Goal: Task Accomplishment & Management: Complete application form

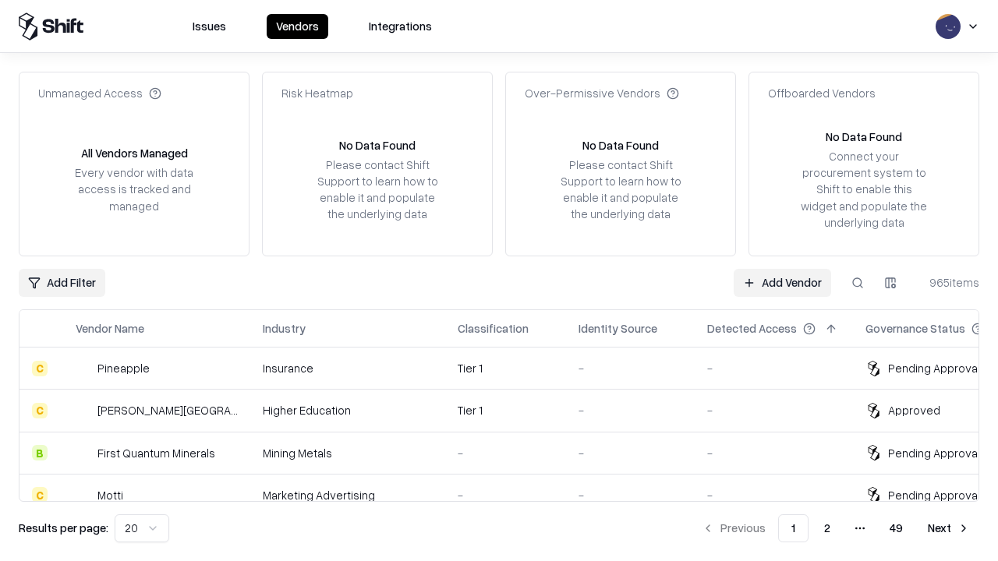
click at [782, 282] on link "Add Vendor" at bounding box center [782, 283] width 97 height 28
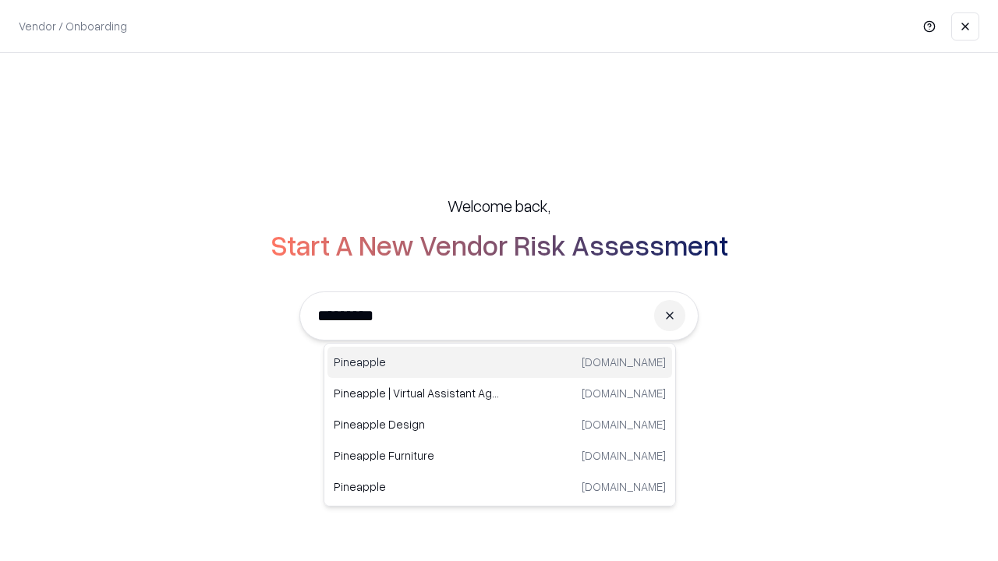
click at [500, 362] on div "Pineapple [DOMAIN_NAME]" at bounding box center [499, 362] width 345 height 31
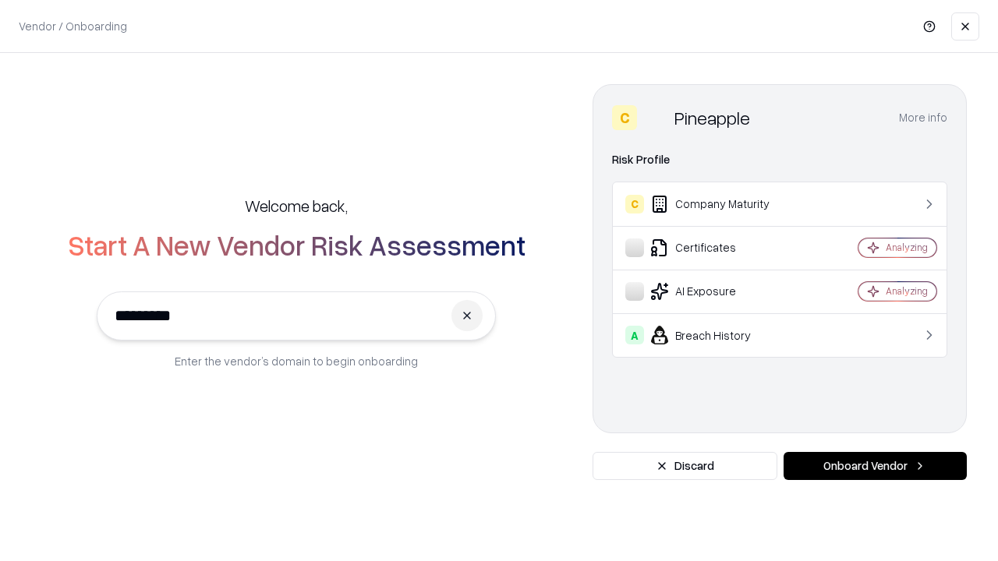
type input "*********"
click at [875, 466] on button "Onboard Vendor" at bounding box center [874, 466] width 183 height 28
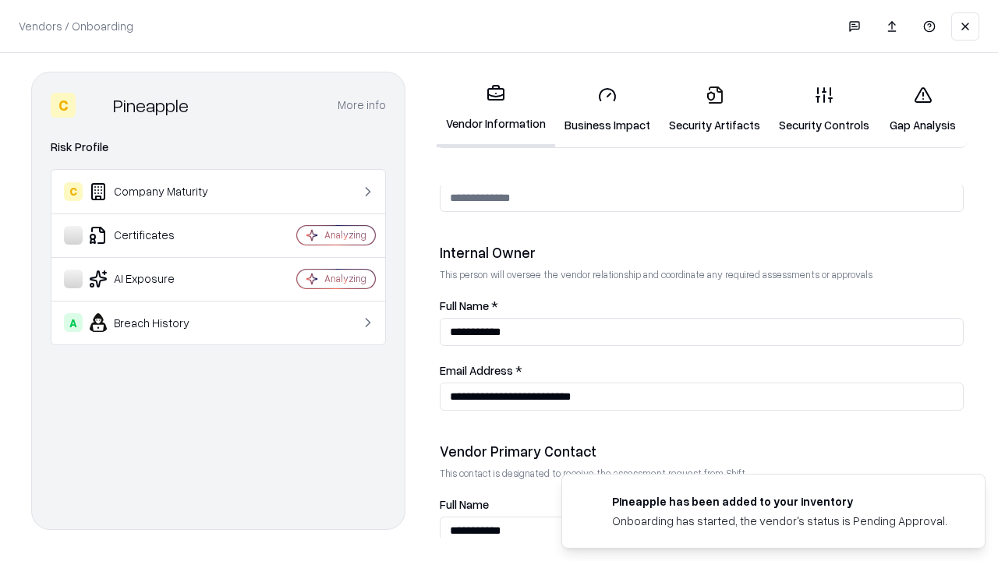
scroll to position [808, 0]
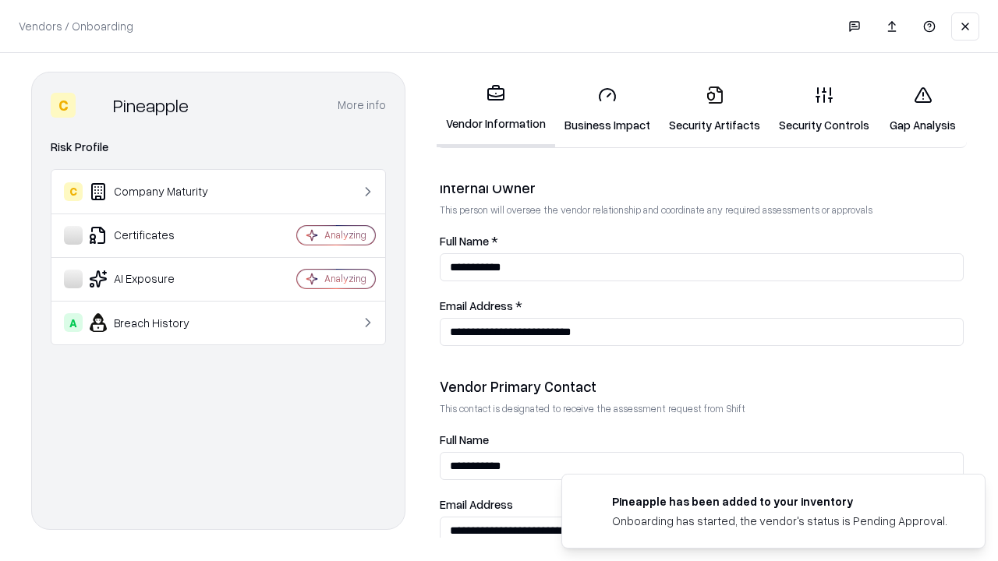
click at [607, 109] on link "Business Impact" at bounding box center [607, 109] width 104 height 72
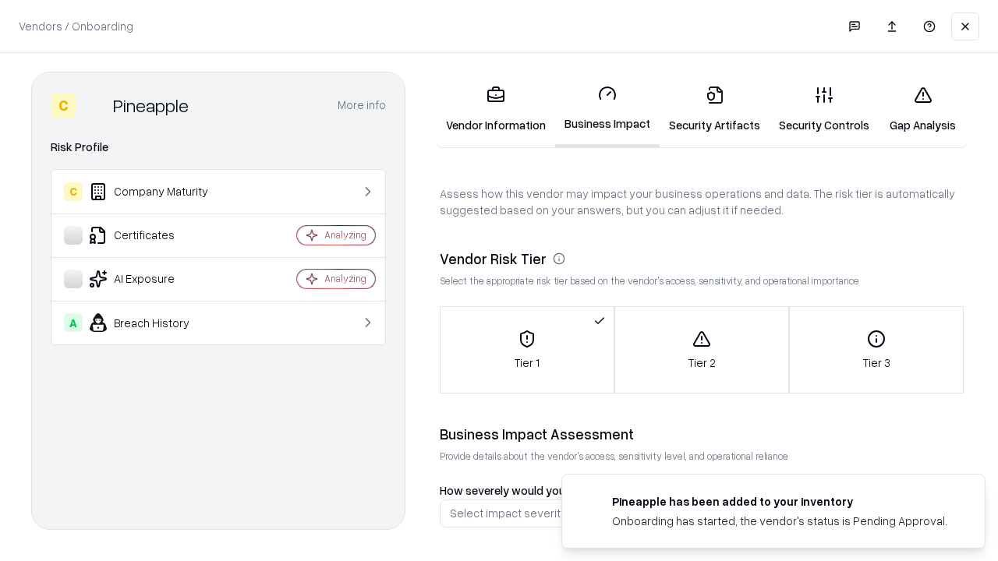
click at [714, 109] on link "Security Artifacts" at bounding box center [715, 109] width 110 height 72
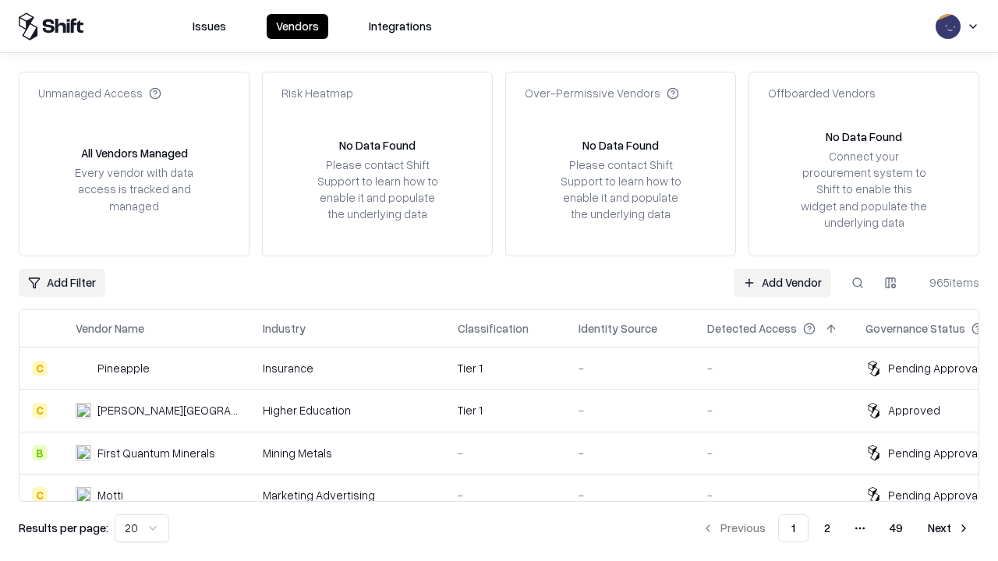
click at [782, 282] on link "Add Vendor" at bounding box center [782, 283] width 97 height 28
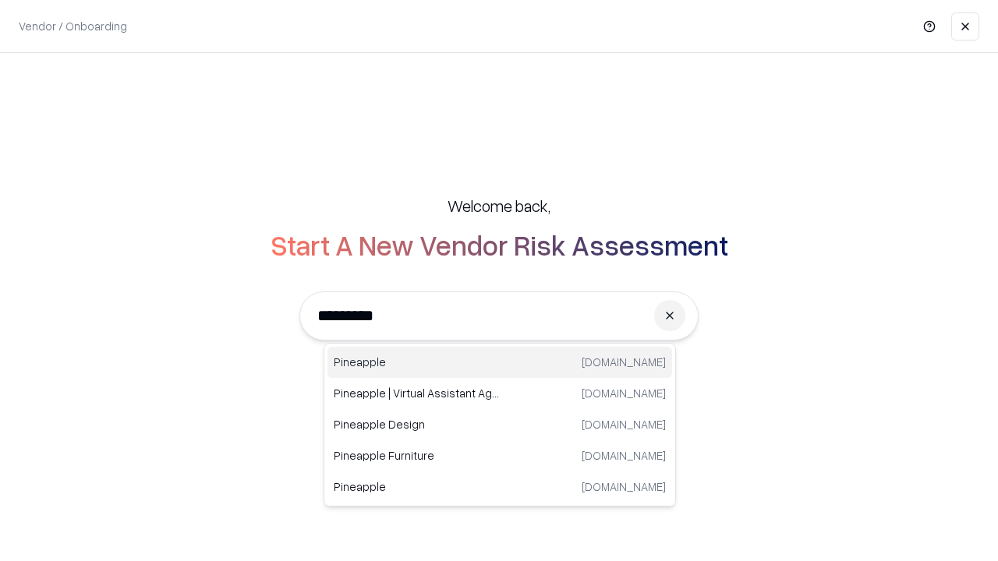
click at [500, 362] on div "Pineapple [DOMAIN_NAME]" at bounding box center [499, 362] width 345 height 31
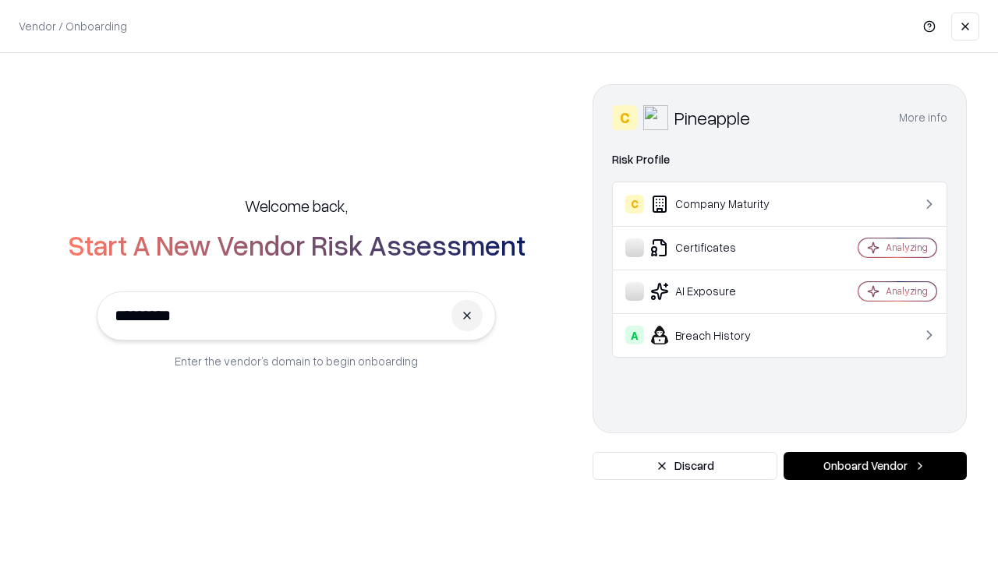
type input "*********"
click at [875, 466] on button "Onboard Vendor" at bounding box center [874, 466] width 183 height 28
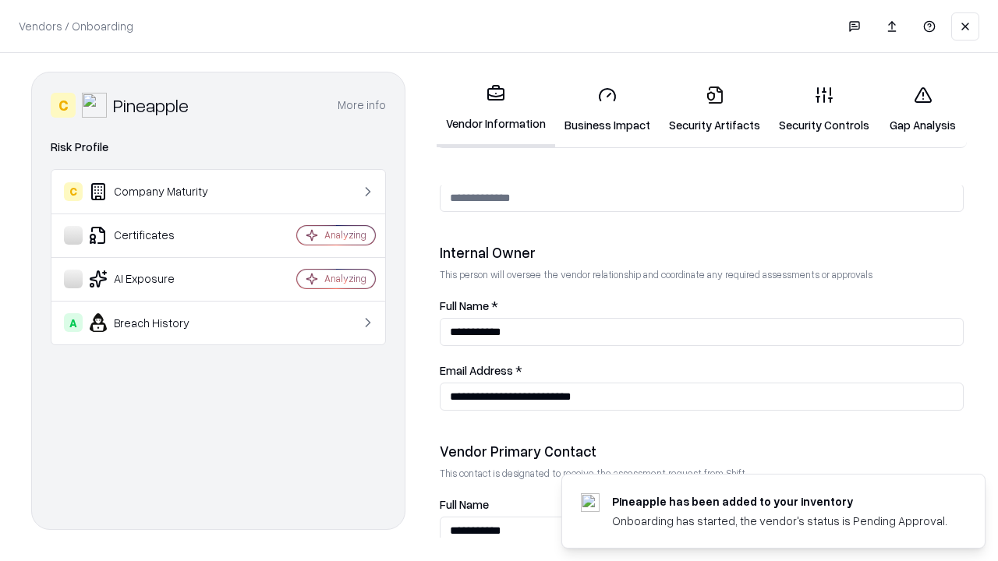
scroll to position [808, 0]
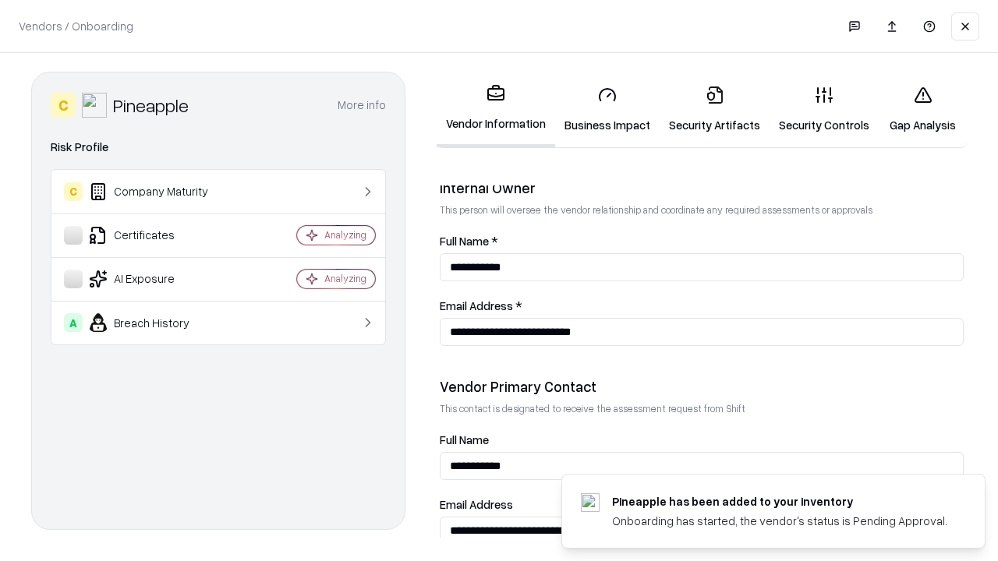
click at [922, 109] on link "Gap Analysis" at bounding box center [923, 109] width 88 height 72
